Goal: Check status

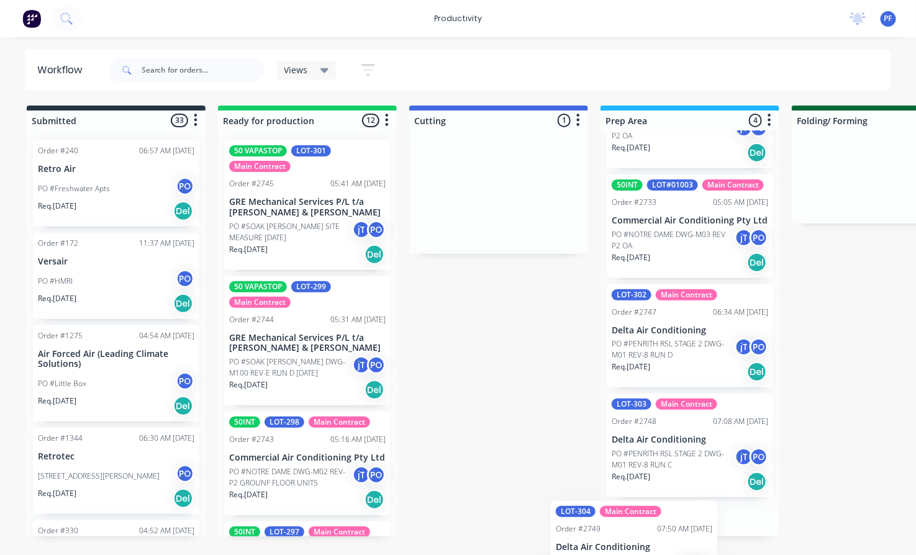
scroll to position [179, 0]
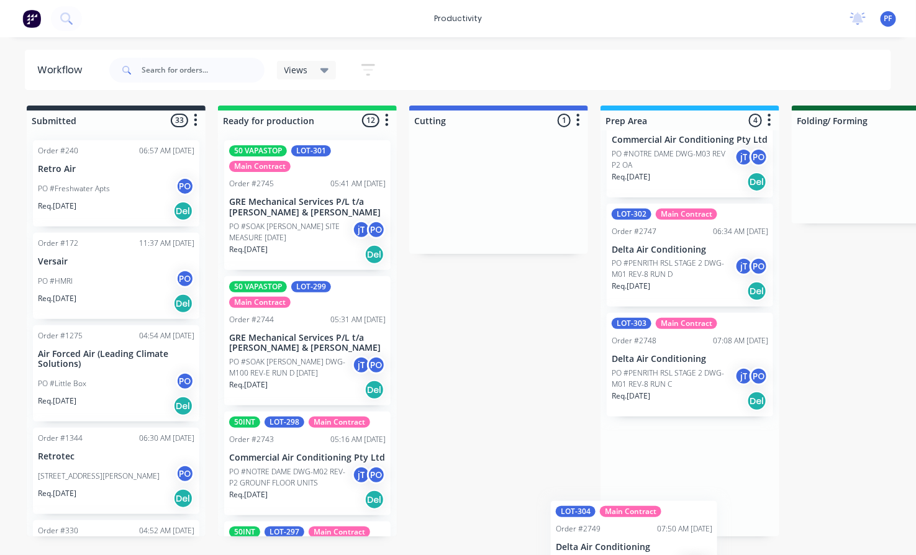
drag, startPoint x: 468, startPoint y: 196, endPoint x: 604, endPoint y: 409, distance: 252.2
click at [607, 481] on html "productivity productivity Workflow Planner Delivery Scheduling Timesheets No ne…" at bounding box center [458, 240] width 916 height 481
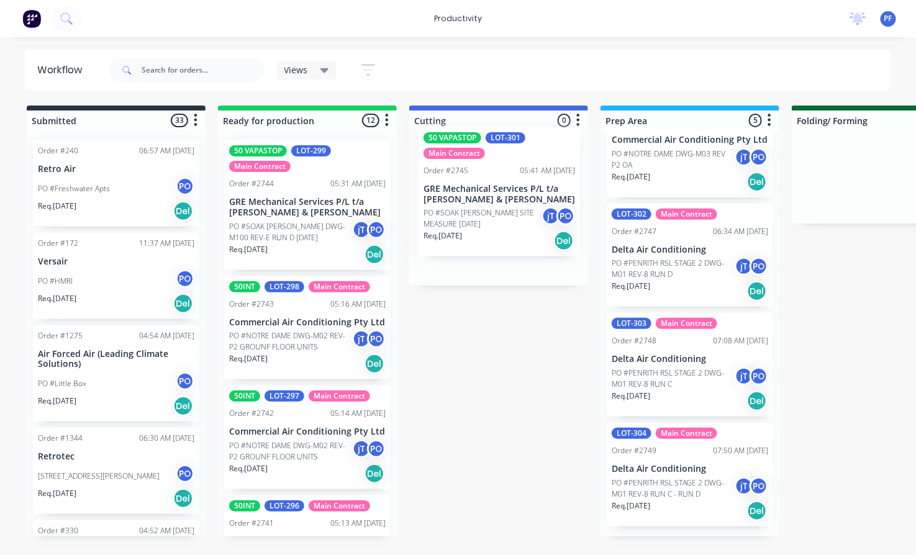
drag, startPoint x: 265, startPoint y: 240, endPoint x: 463, endPoint y: 227, distance: 197.9
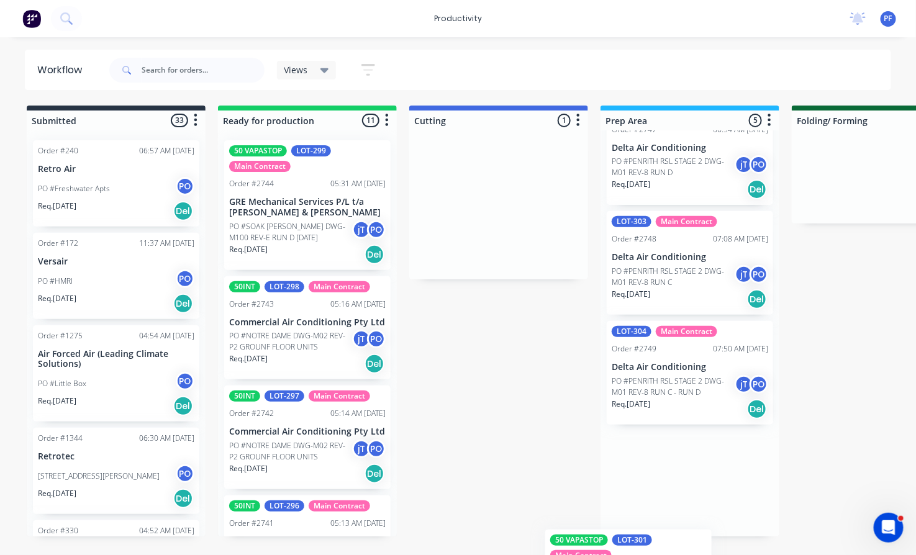
scroll to position [317, 0]
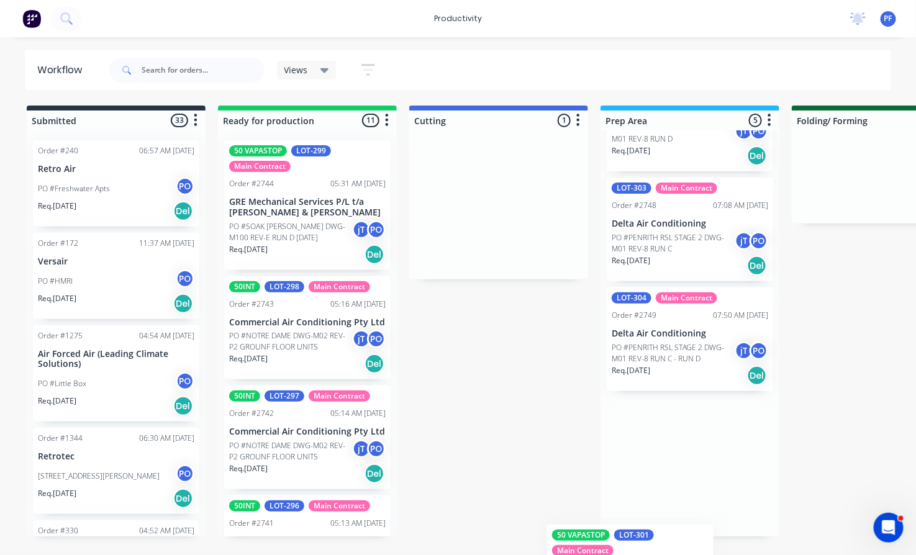
drag, startPoint x: 477, startPoint y: 191, endPoint x: 584, endPoint y: 456, distance: 285.9
click at [613, 481] on html "productivity productivity Workflow Planner Delivery Scheduling Timesheets No ne…" at bounding box center [458, 240] width 916 height 481
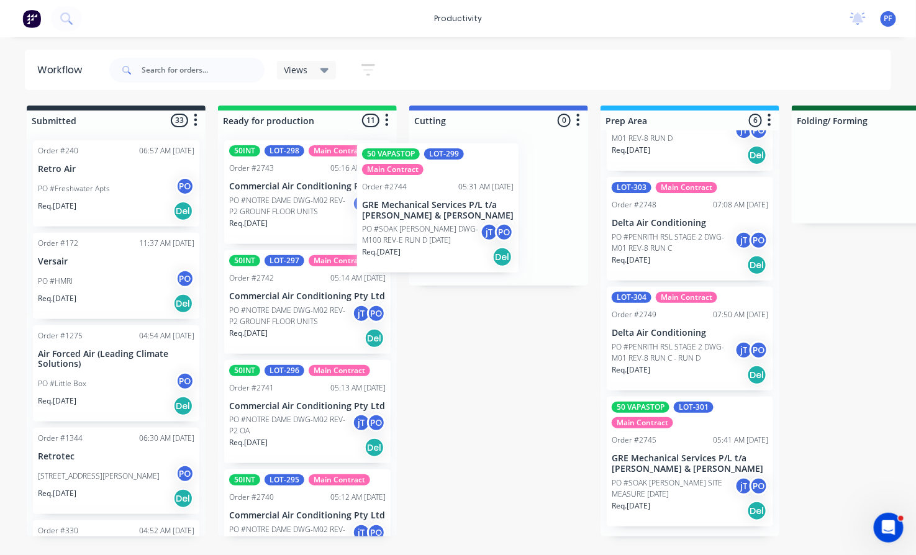
drag, startPoint x: 268, startPoint y: 211, endPoint x: 450, endPoint y: 217, distance: 182.1
